Goal: Transaction & Acquisition: Purchase product/service

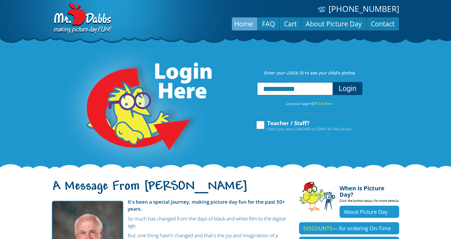
type input "**********"
click at [341, 88] on button "Login" at bounding box center [347, 88] width 30 height 13
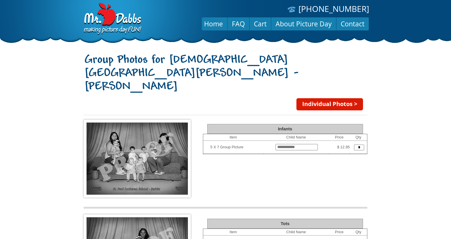
click at [335, 98] on link "Individual Photos >" at bounding box center [329, 104] width 67 height 12
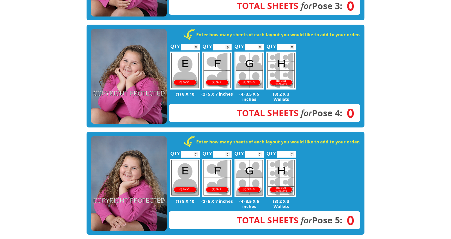
scroll to position [443, 0]
